Goal: Task Accomplishment & Management: Use online tool/utility

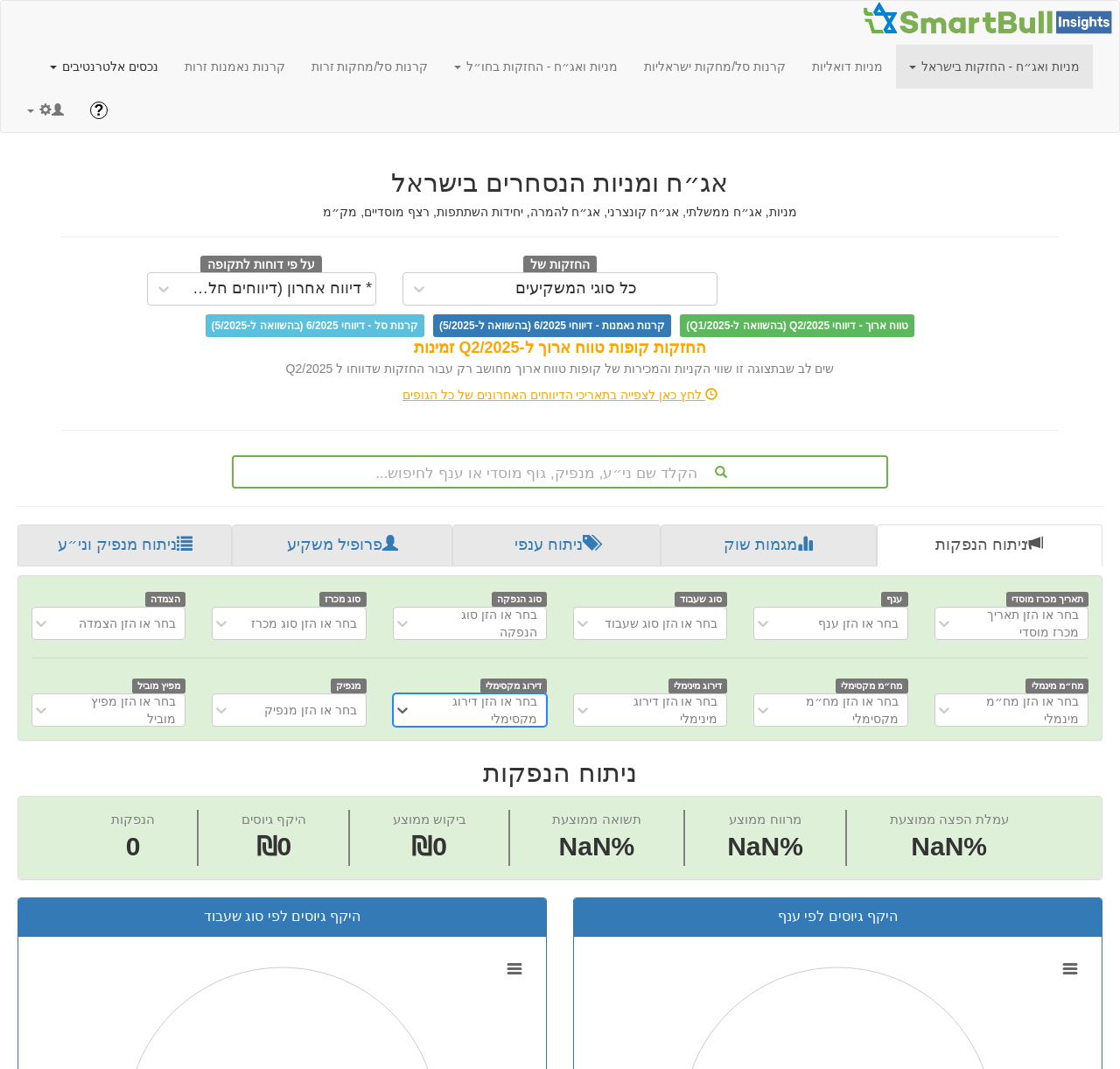
click at [171, 57] on link "נכסים אלטרנטיבים" at bounding box center [103, 66] width 135 height 43
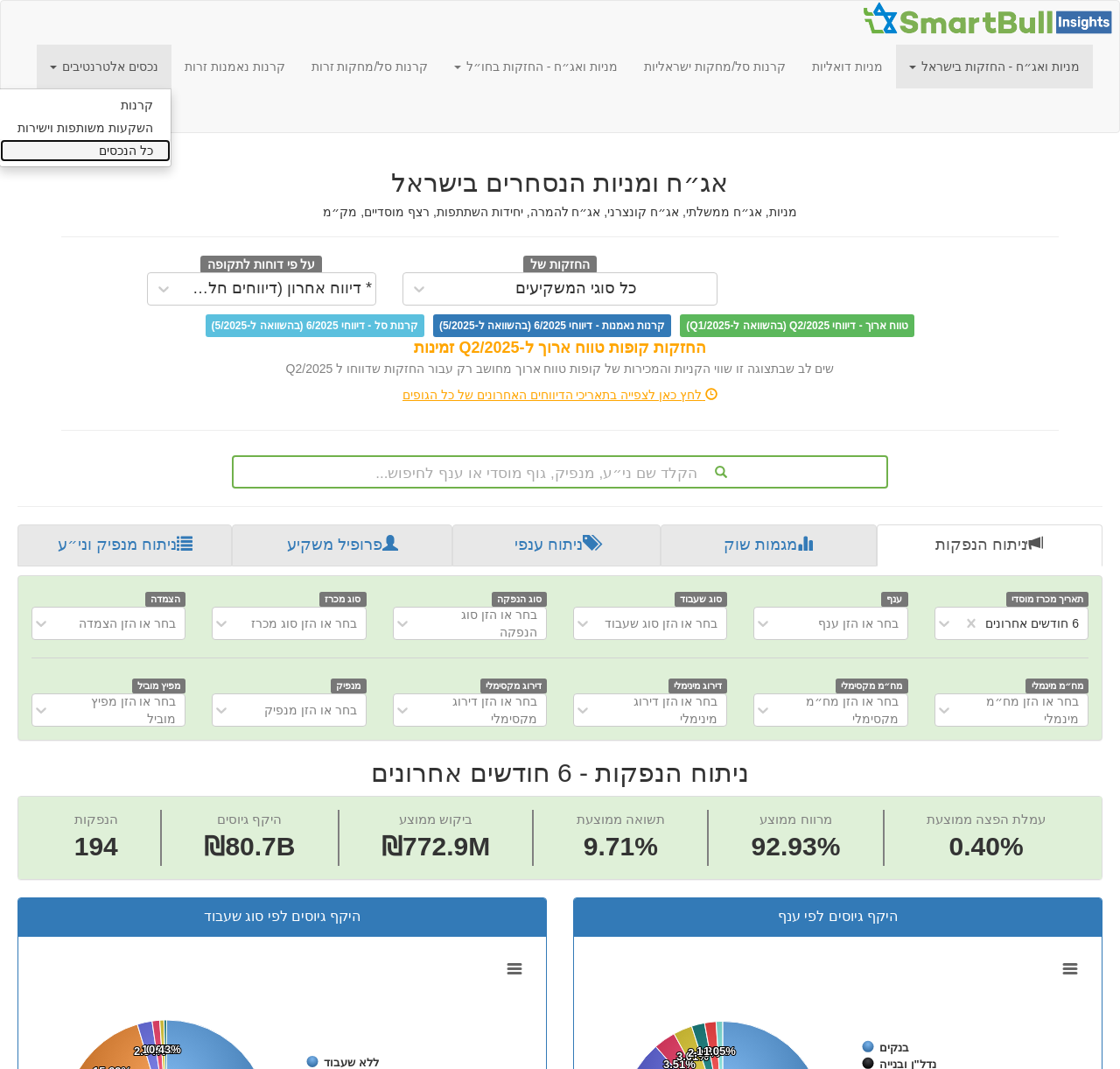
click at [170, 156] on link "כל הנכסים" at bounding box center [85, 150] width 170 height 23
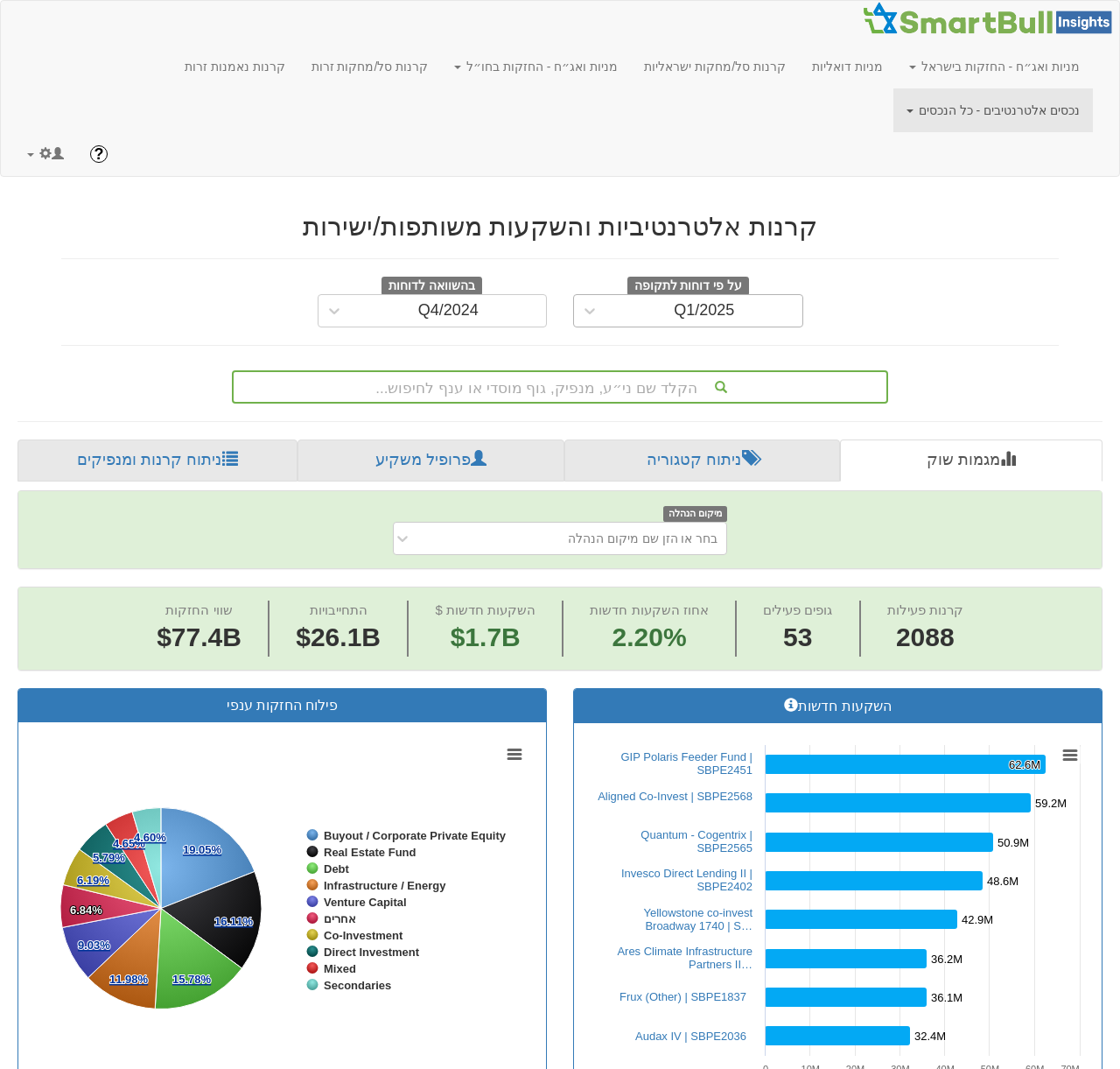
click at [611, 296] on div "Q1/2025" at bounding box center [704, 310] width 196 height 28
click at [1023, 212] on h2 "קרנות אלטרנטיביות והשקעות משותפות/ישירות" at bounding box center [560, 225] width 998 height 29
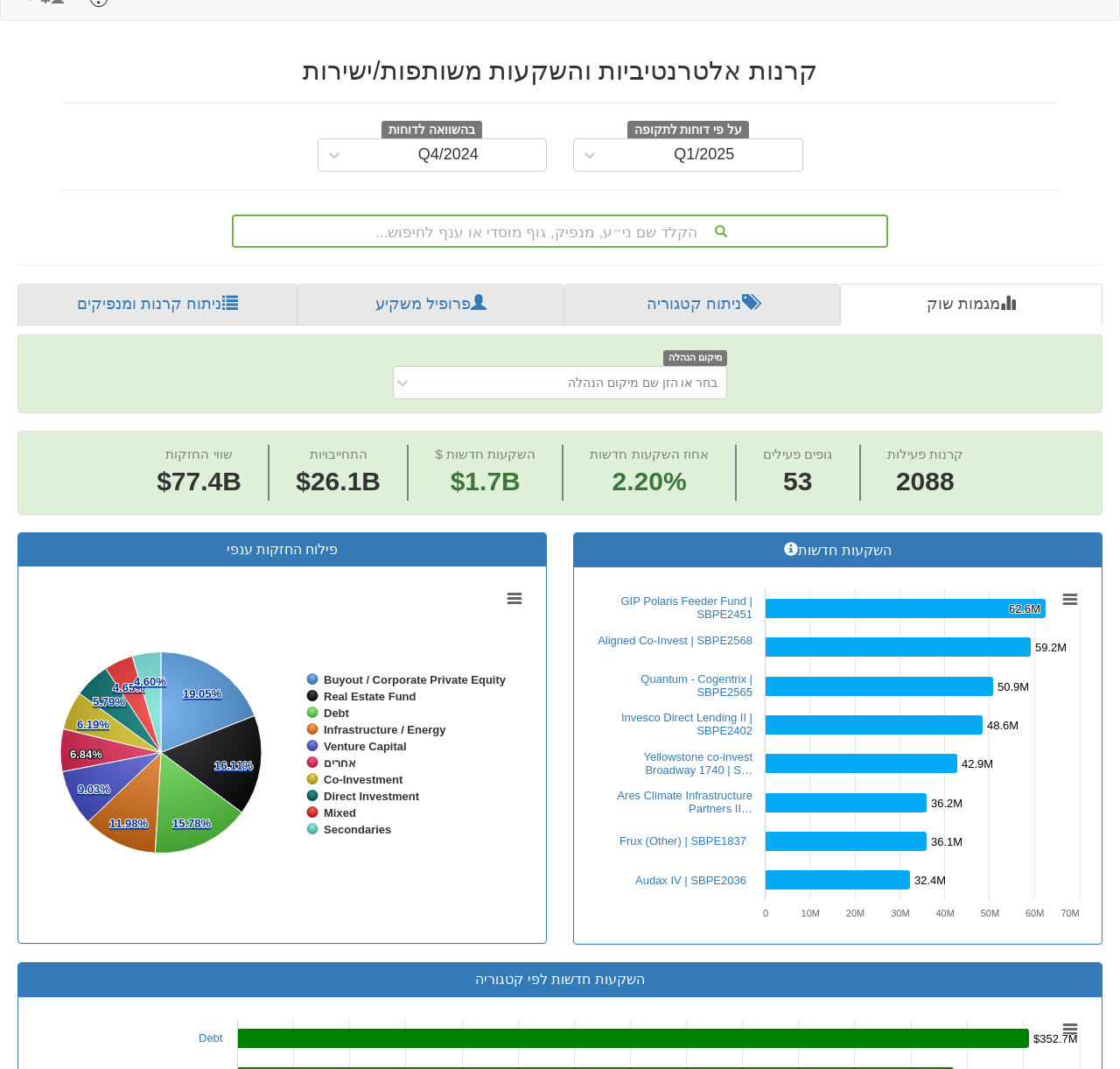
scroll to position [167, 0]
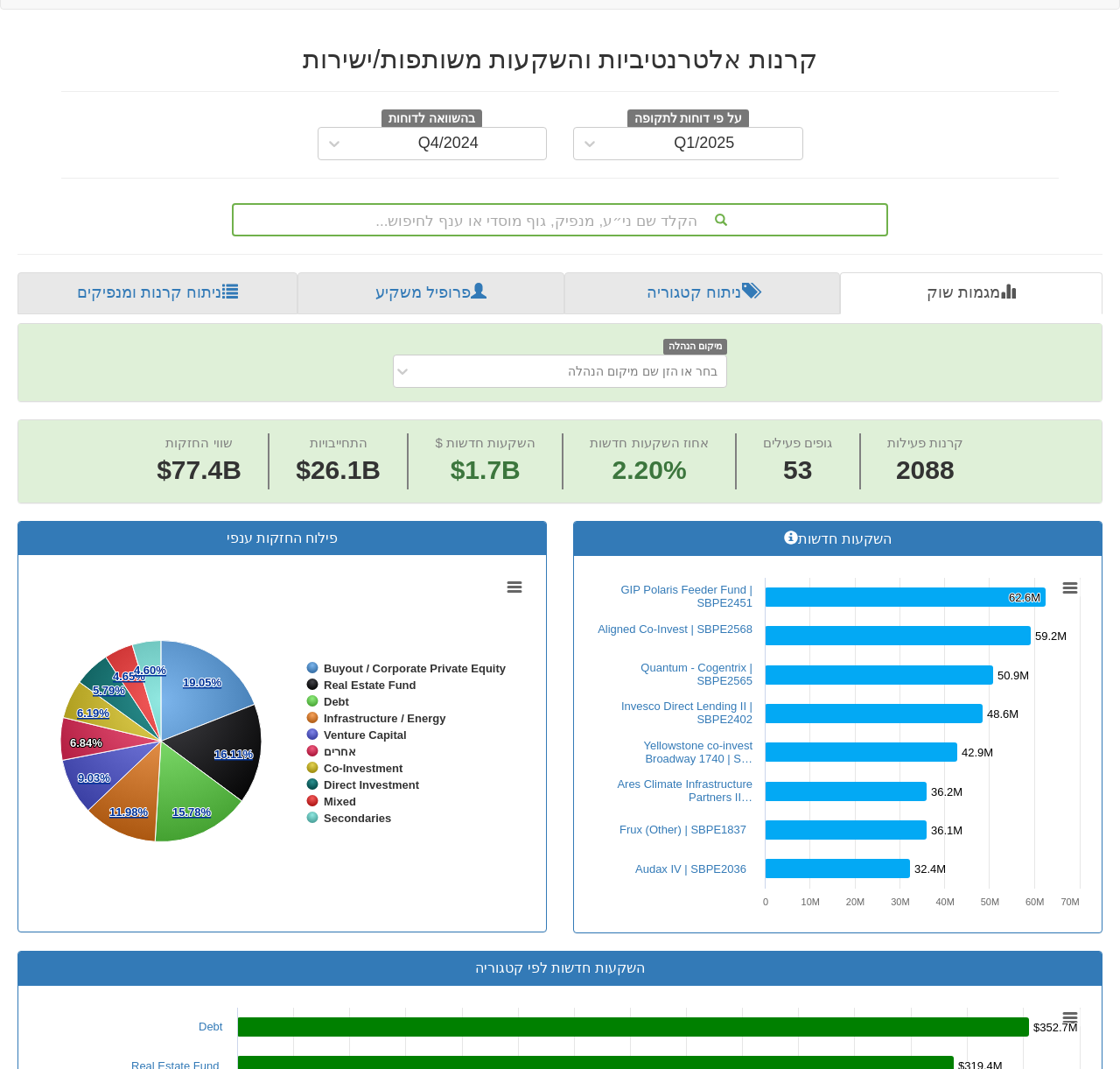
click at [610, 127] on div "Q1/2025" at bounding box center [688, 144] width 230 height 33
click at [608, 130] on div "Q1/2025" at bounding box center [704, 144] width 196 height 28
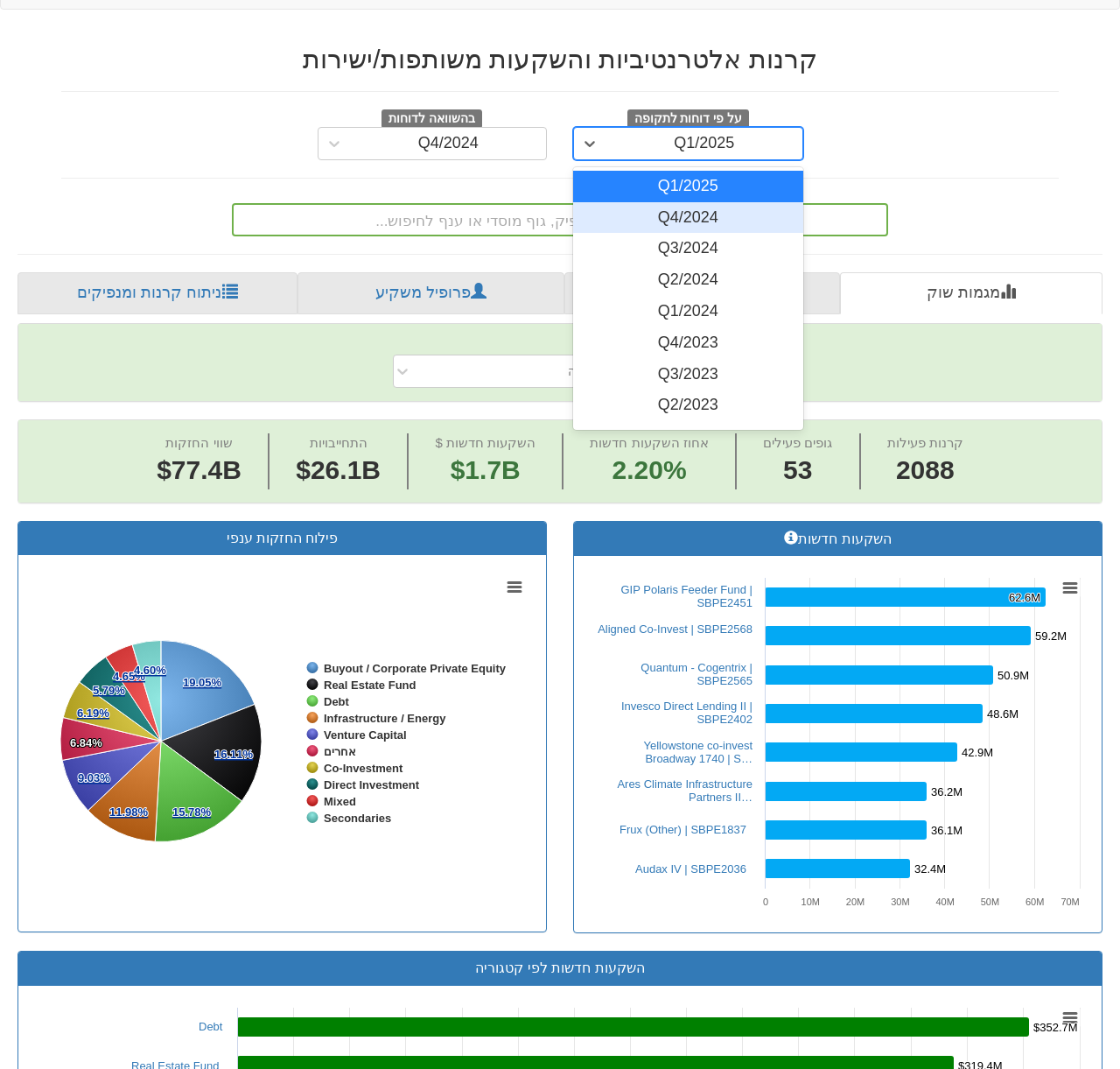
click at [621, 202] on div "Q4/2024" at bounding box center [688, 218] width 230 height 31
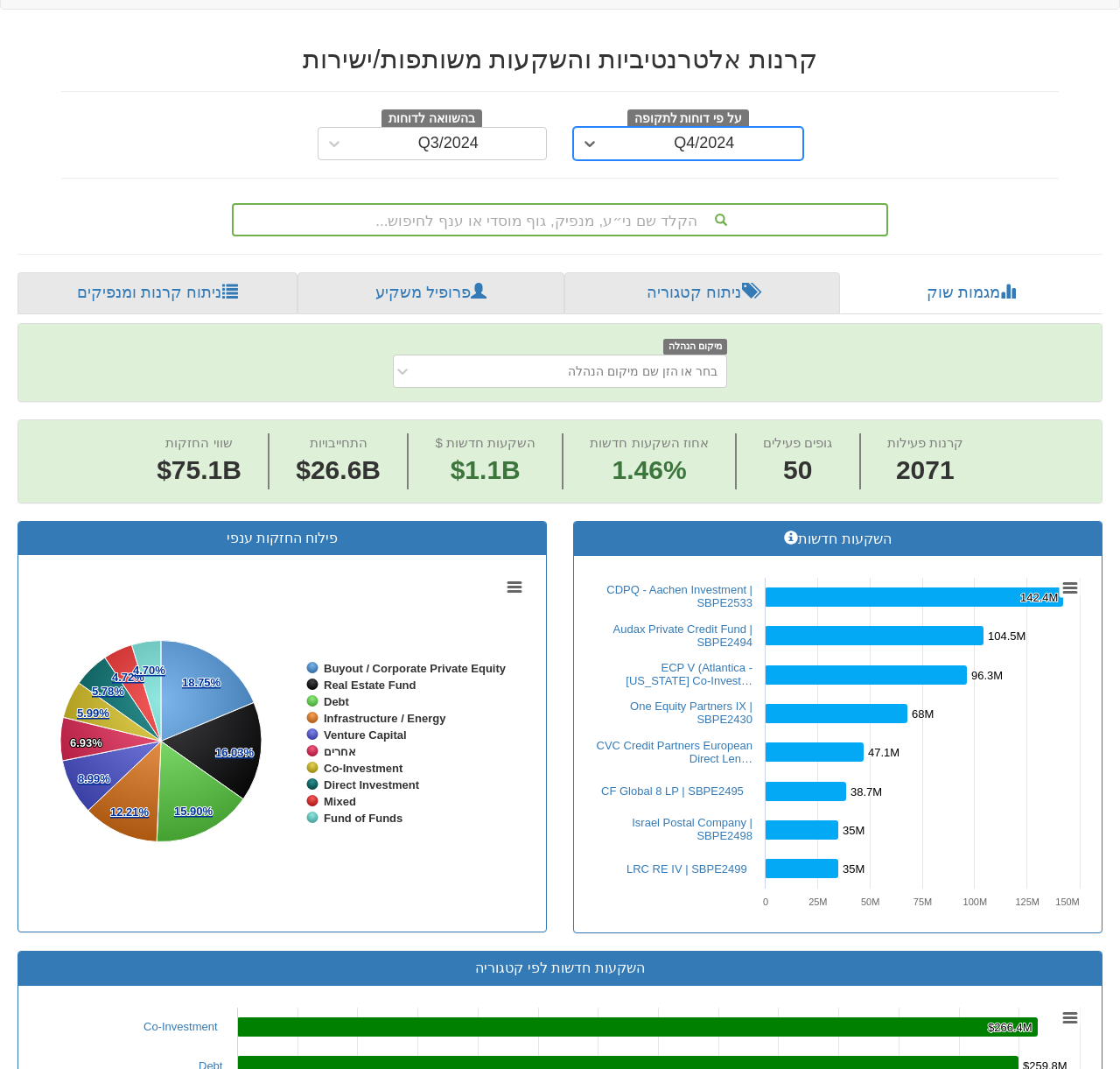
click at [621, 130] on div "Q4/2024" at bounding box center [704, 144] width 196 height 28
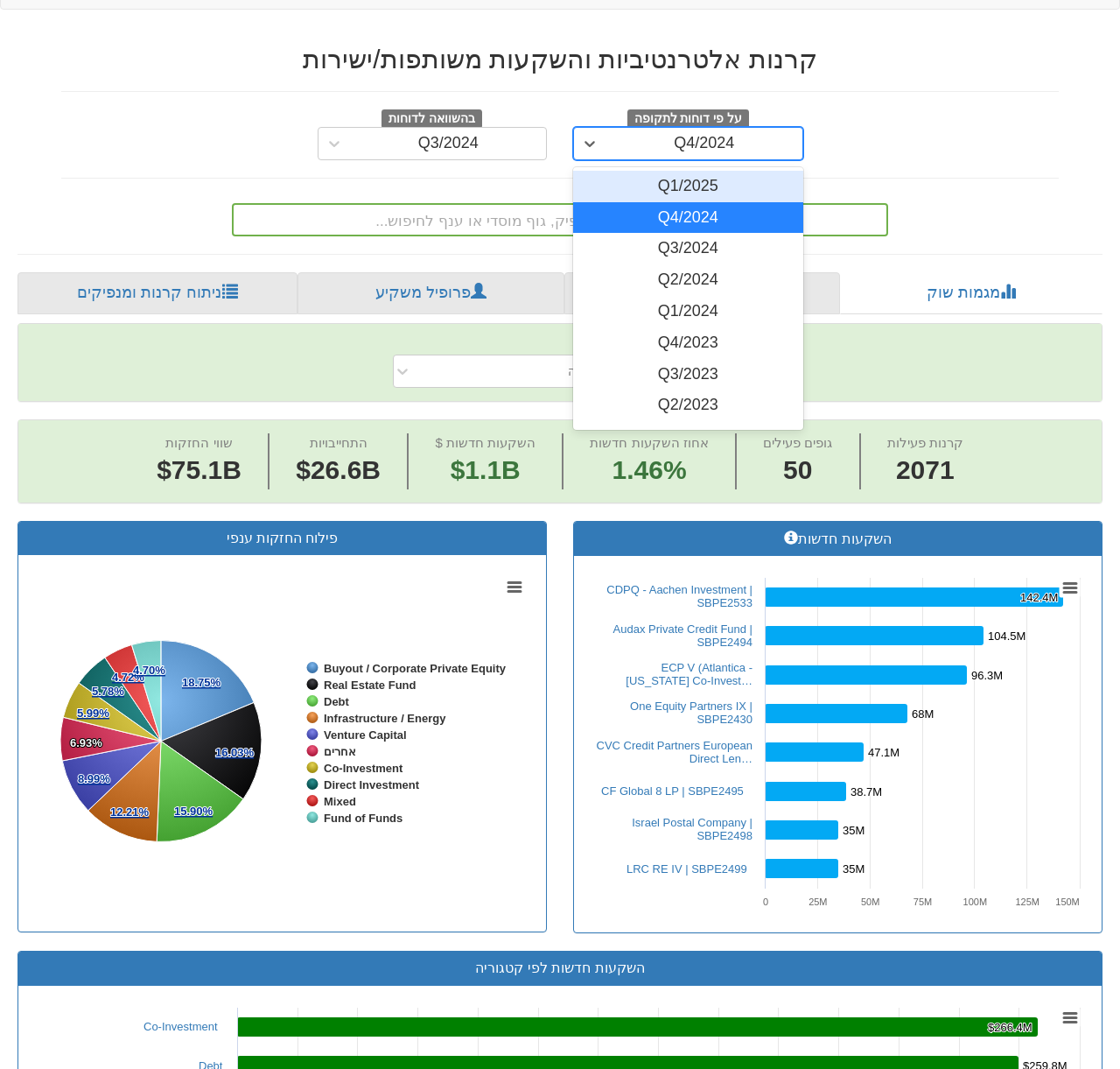
click at [629, 170] on div "Q1/2025" at bounding box center [688, 186] width 230 height 31
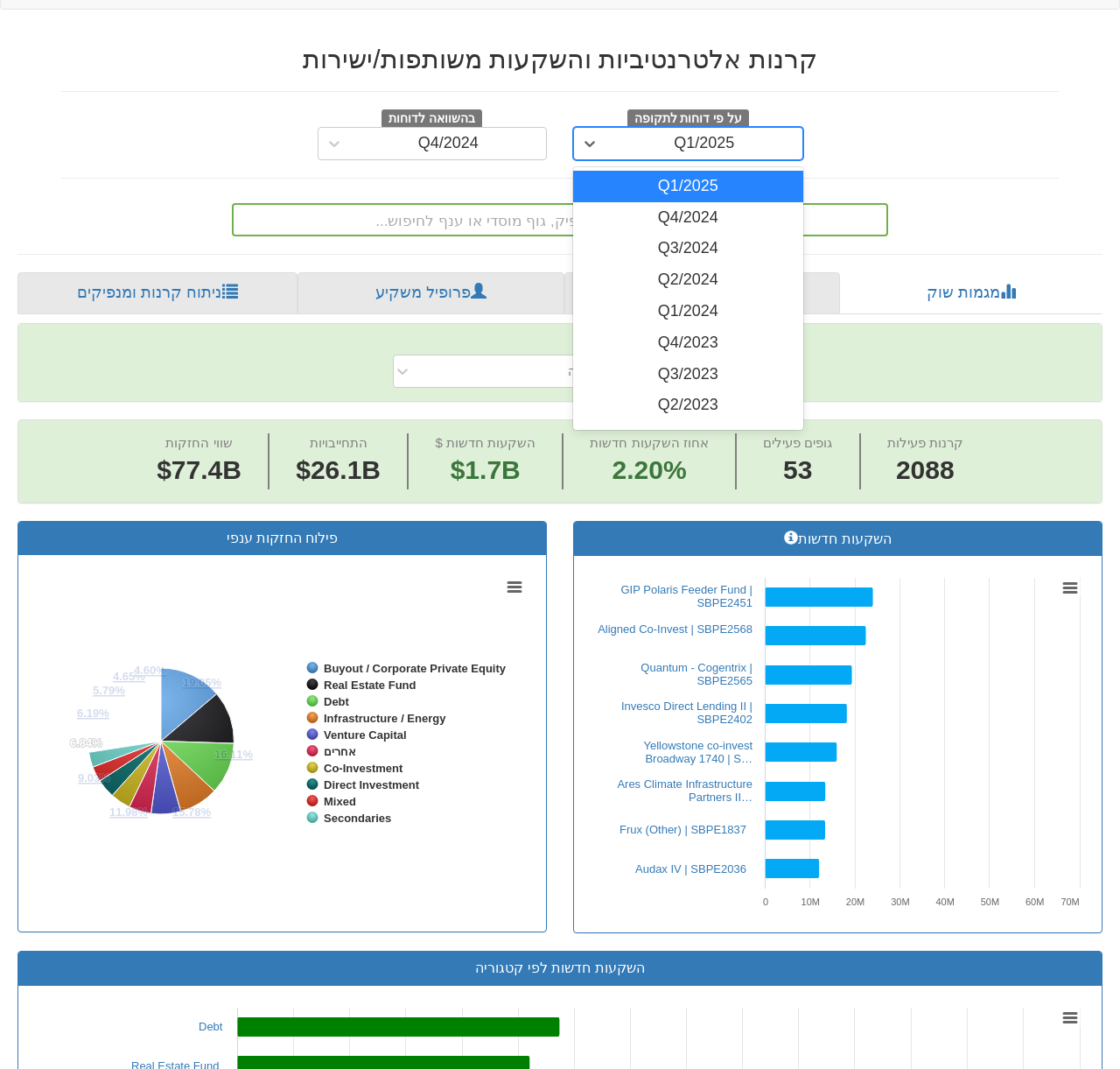
click at [626, 130] on div "Q1/2025" at bounding box center [704, 144] width 196 height 28
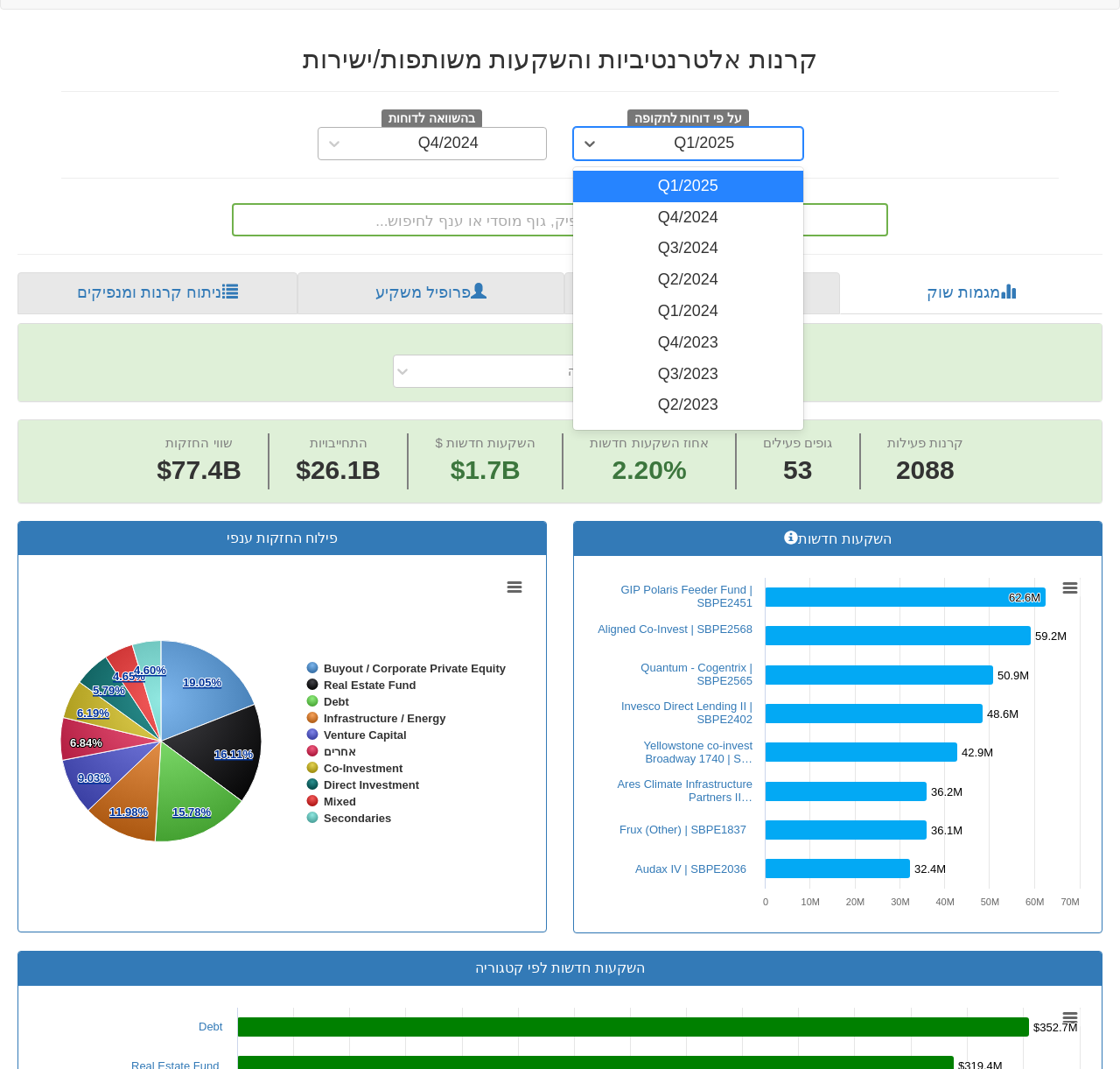
click at [494, 130] on div "Q4/2024" at bounding box center [449, 144] width 196 height 28
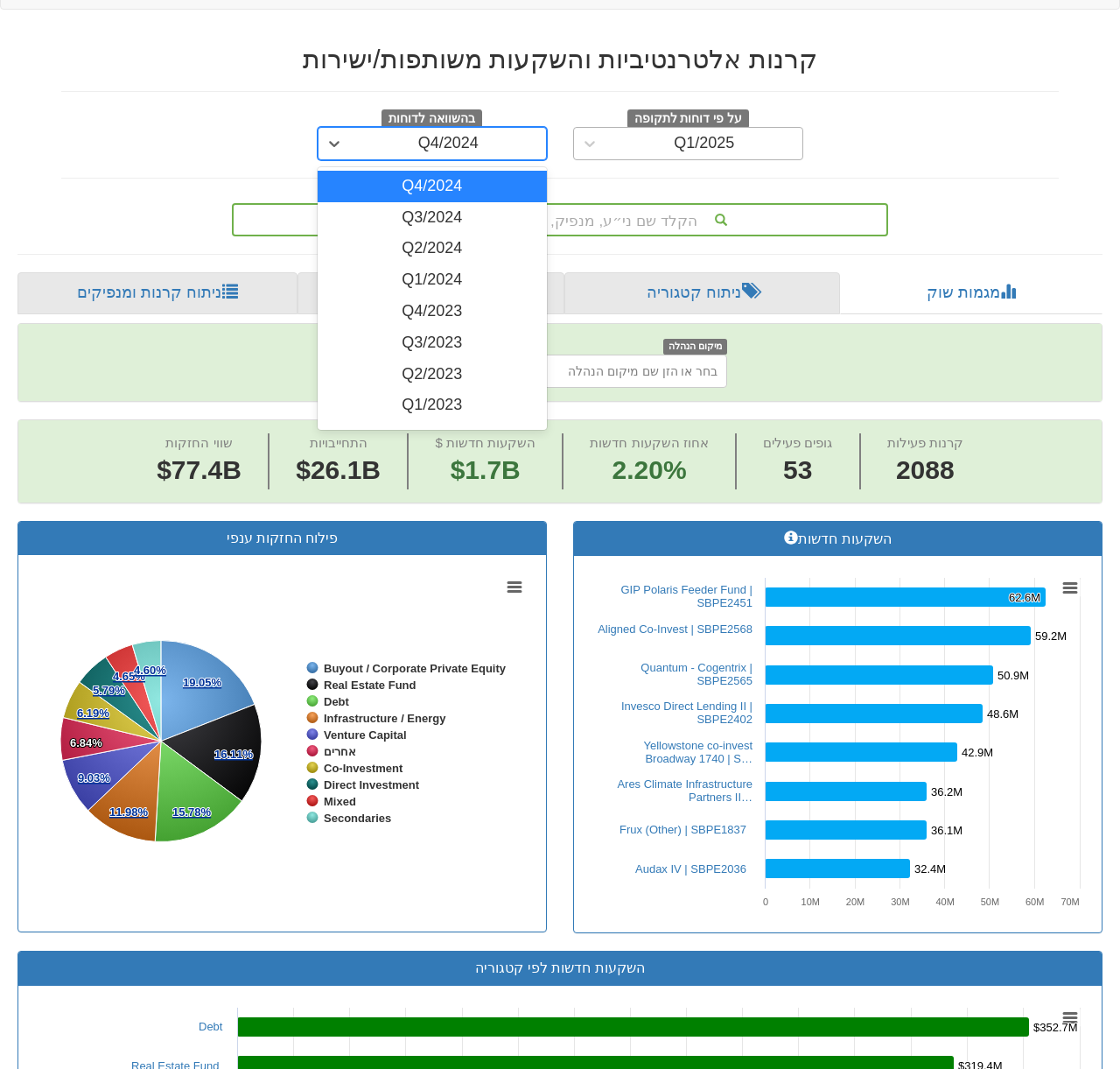
click at [609, 130] on div "Q1/2025" at bounding box center [704, 144] width 196 height 28
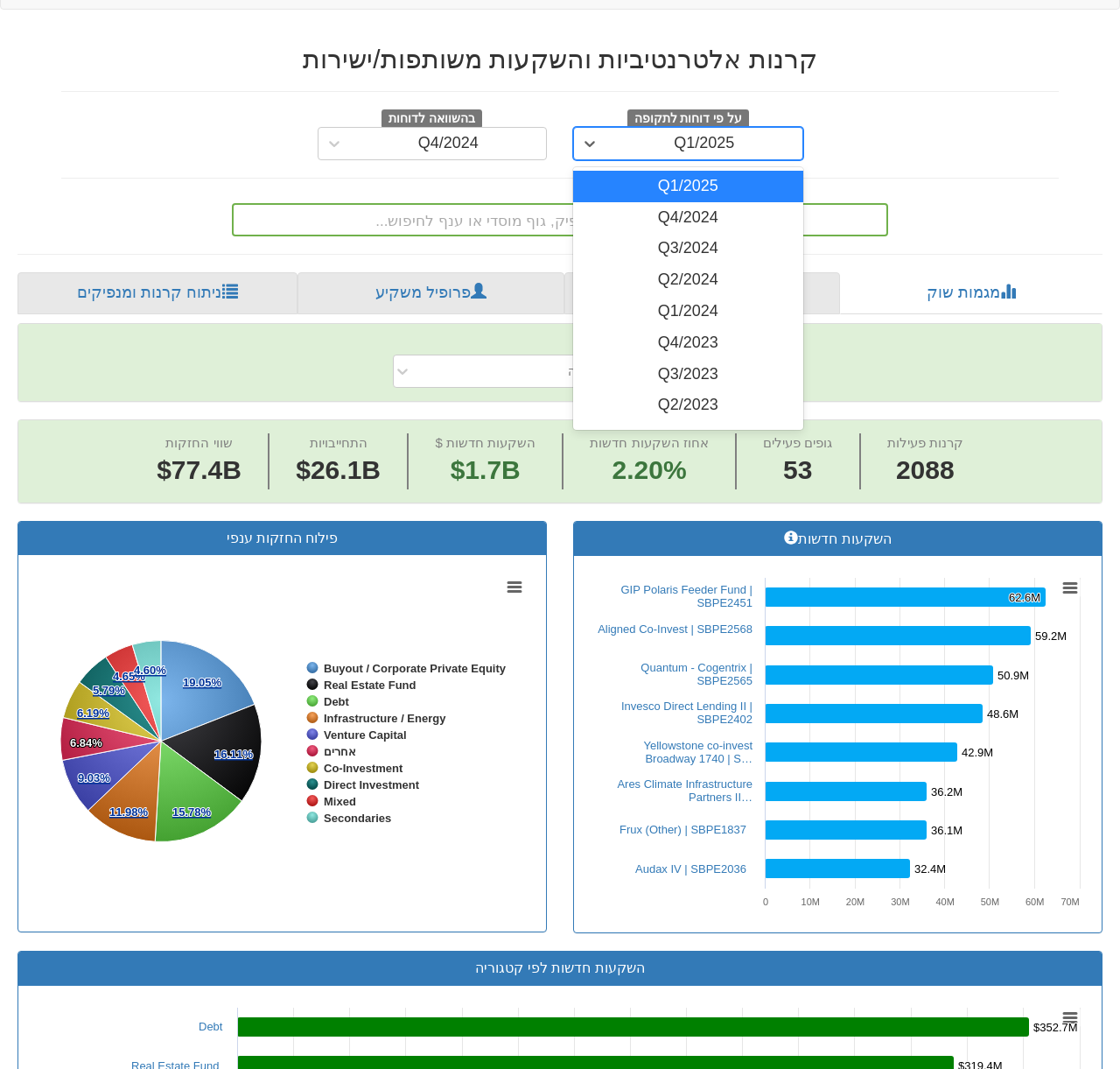
click at [665, 170] on div "Q1/2025" at bounding box center [688, 186] width 230 height 31
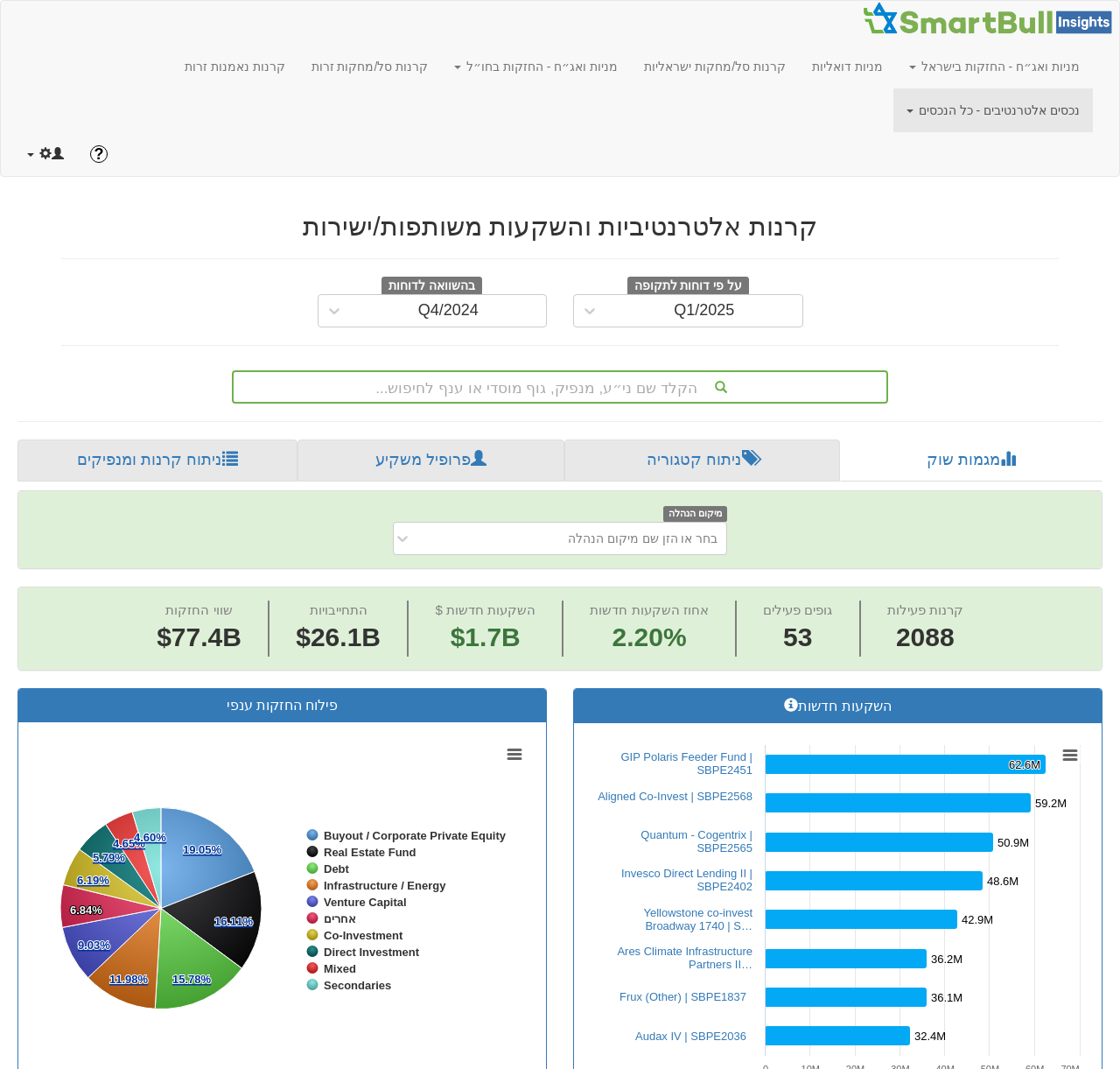
click at [29, 154] on span at bounding box center [31, 156] width 7 height 4
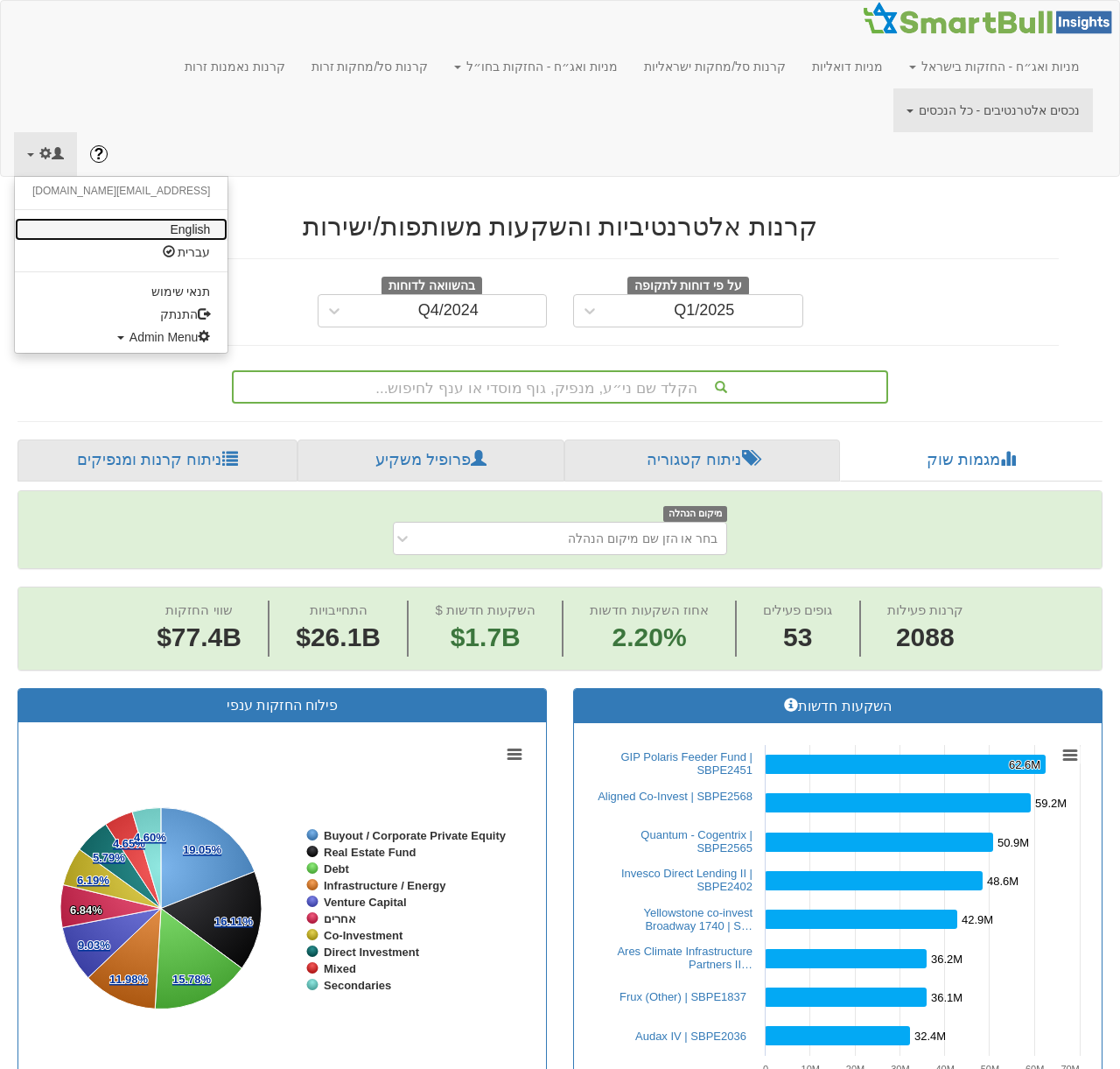
click at [107, 218] on link "English" at bounding box center [121, 228] width 213 height 23
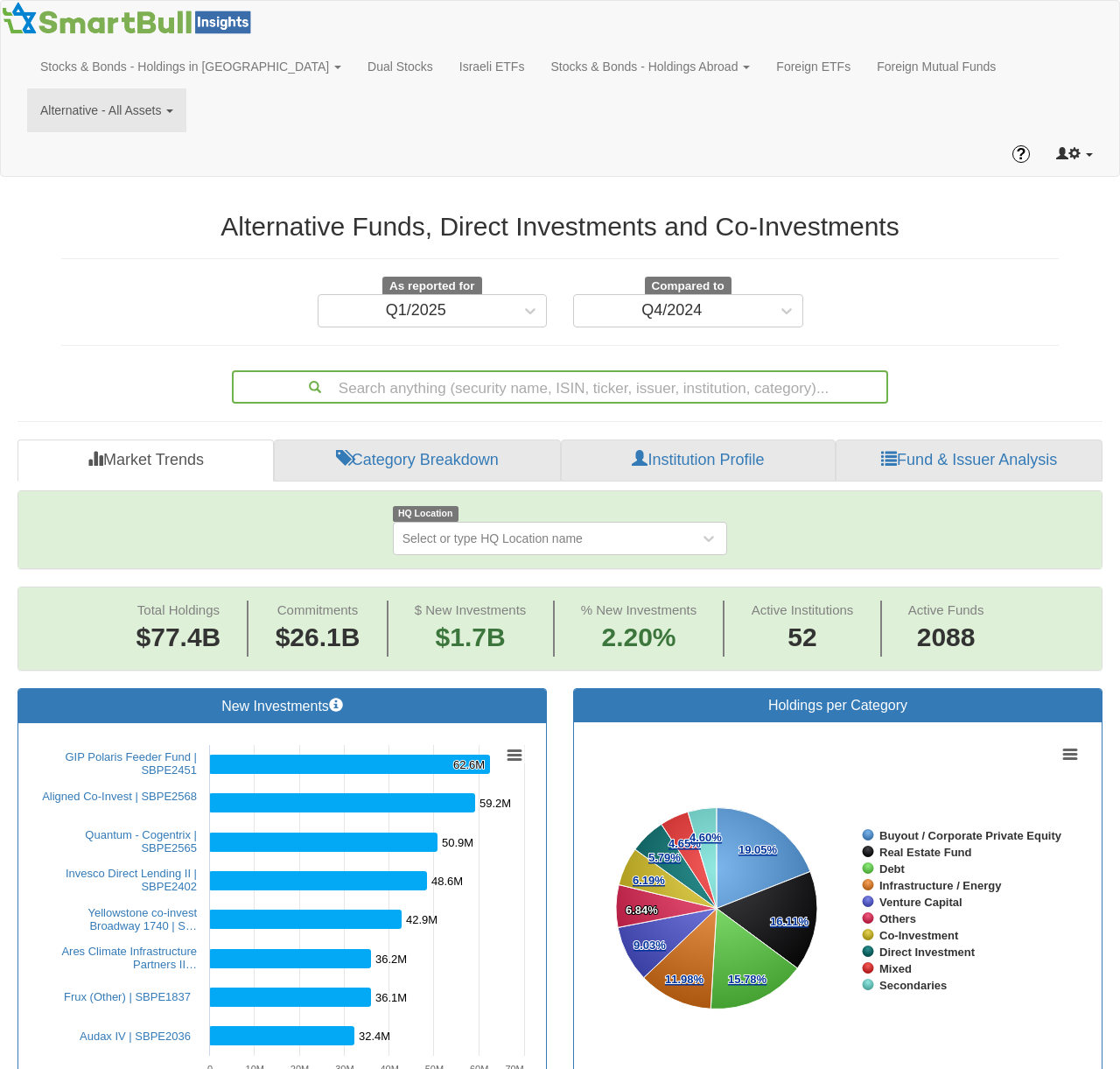
click at [1078, 147] on span at bounding box center [1075, 153] width 12 height 12
click at [1003, 336] on span at bounding box center [999, 338] width 7 height 4
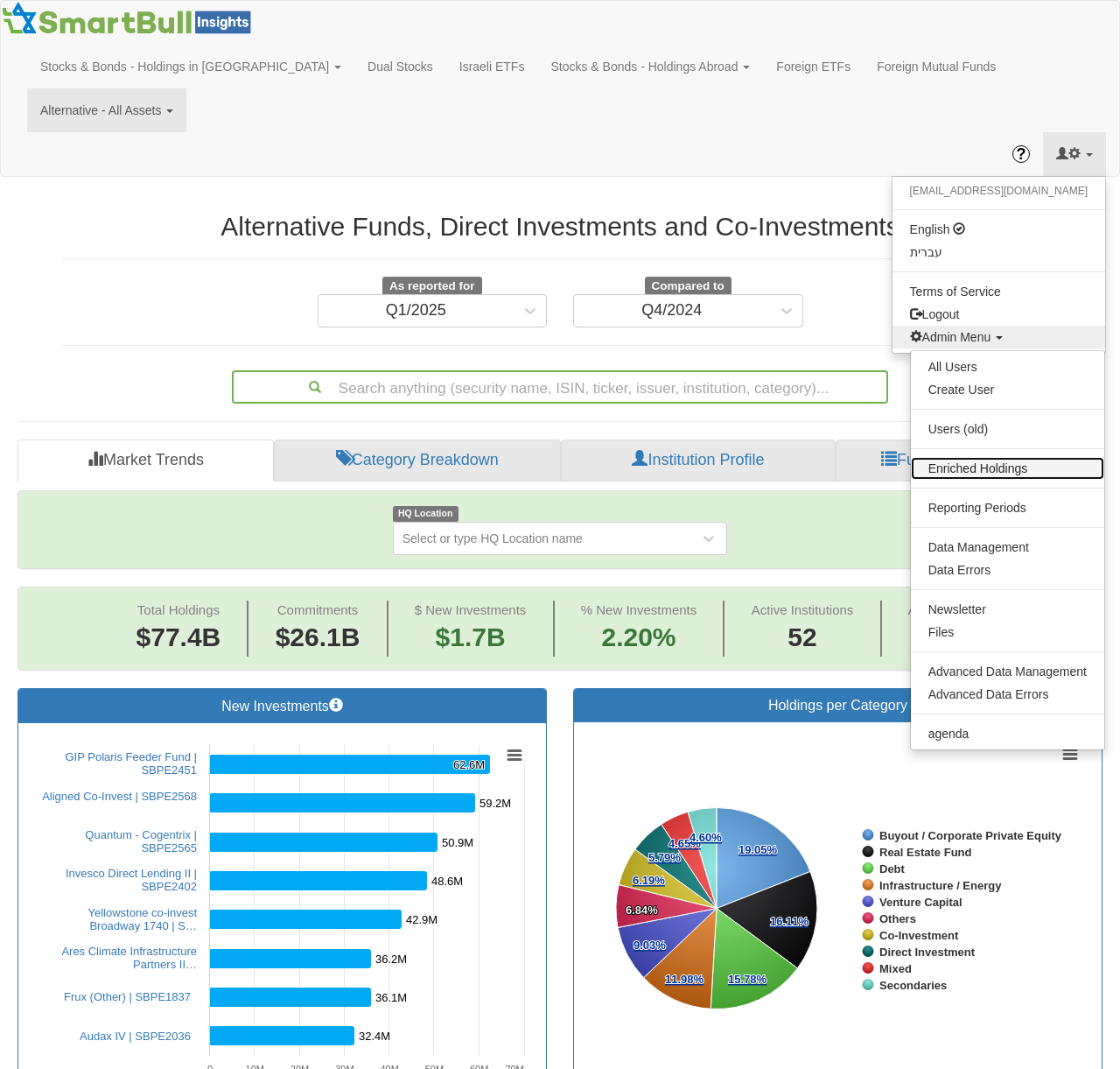
click at [996, 457] on link "Enriched Holdings" at bounding box center [1008, 468] width 194 height 23
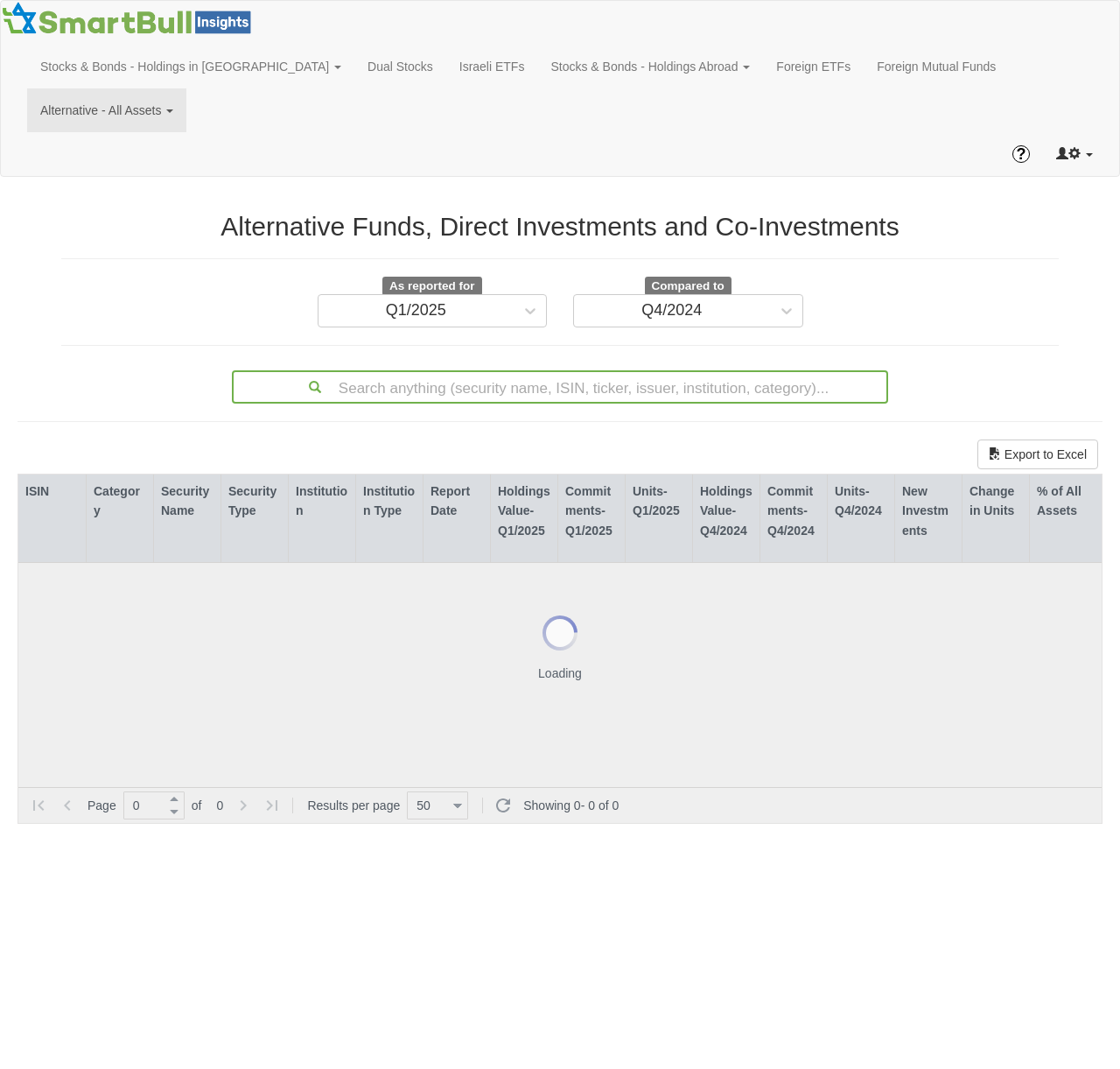
scroll to position [49, 1093]
type input "1"
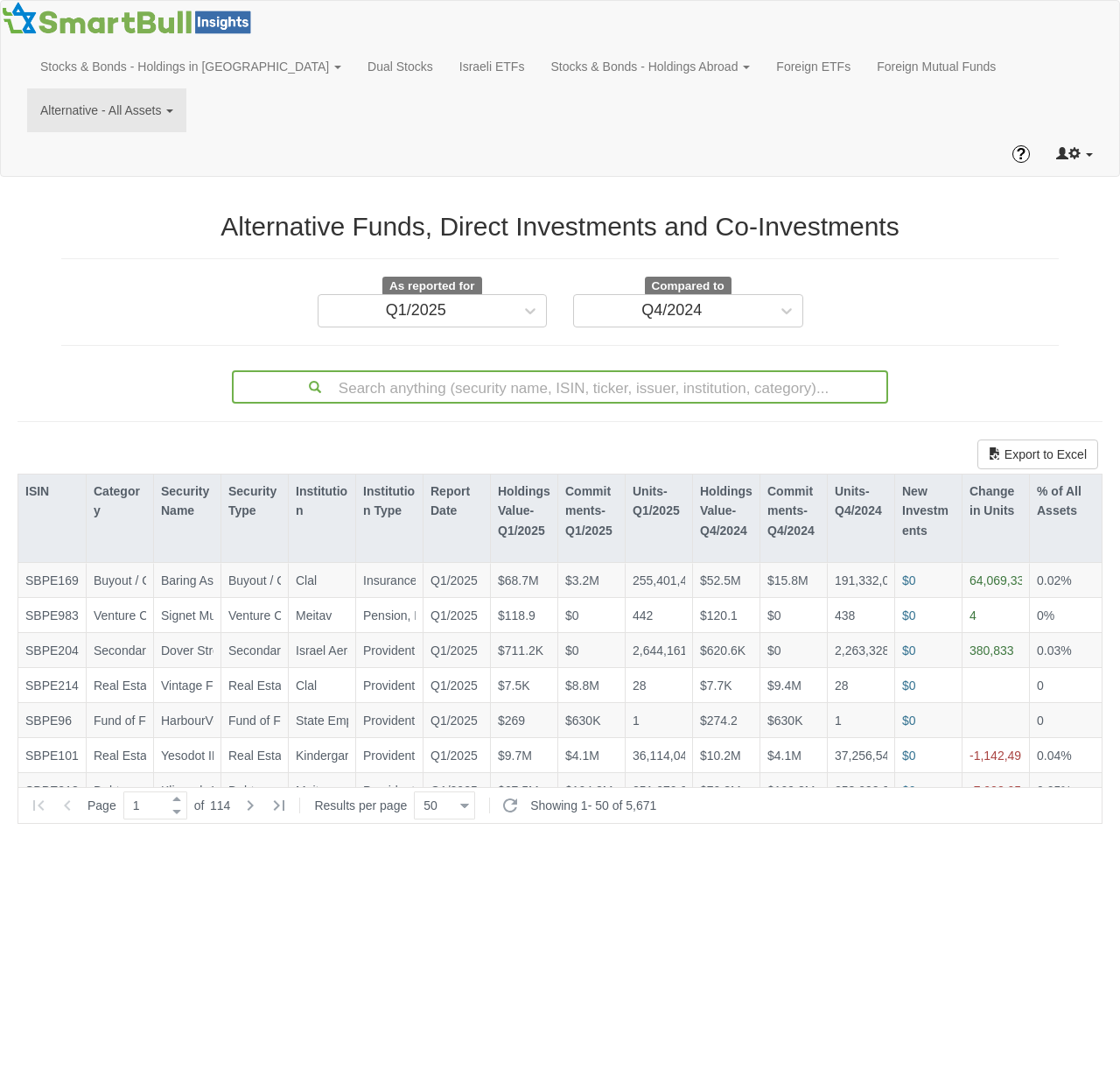
scroll to position [0, 0]
click at [529, 302] on icon at bounding box center [530, 311] width 18 height 18
